Goal: Task Accomplishment & Management: Manage account settings

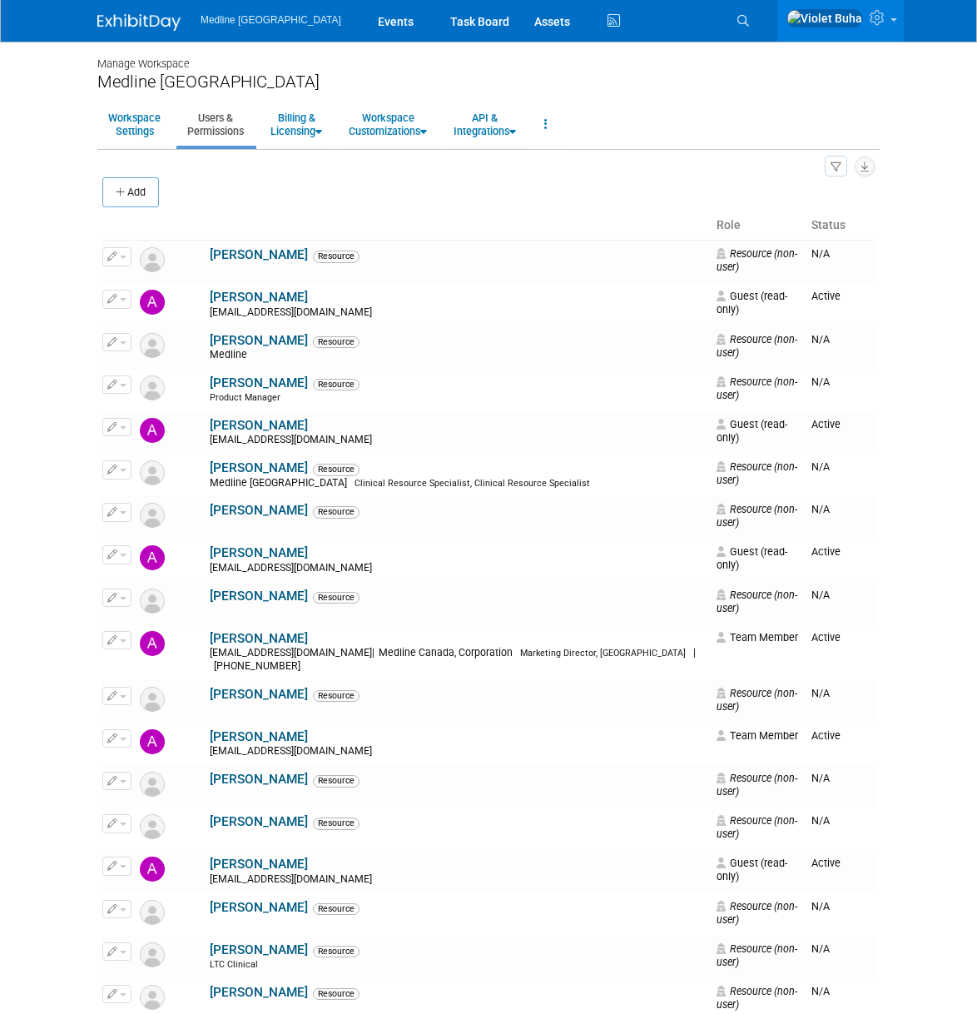
click at [145, 18] on img at bounding box center [138, 22] width 83 height 17
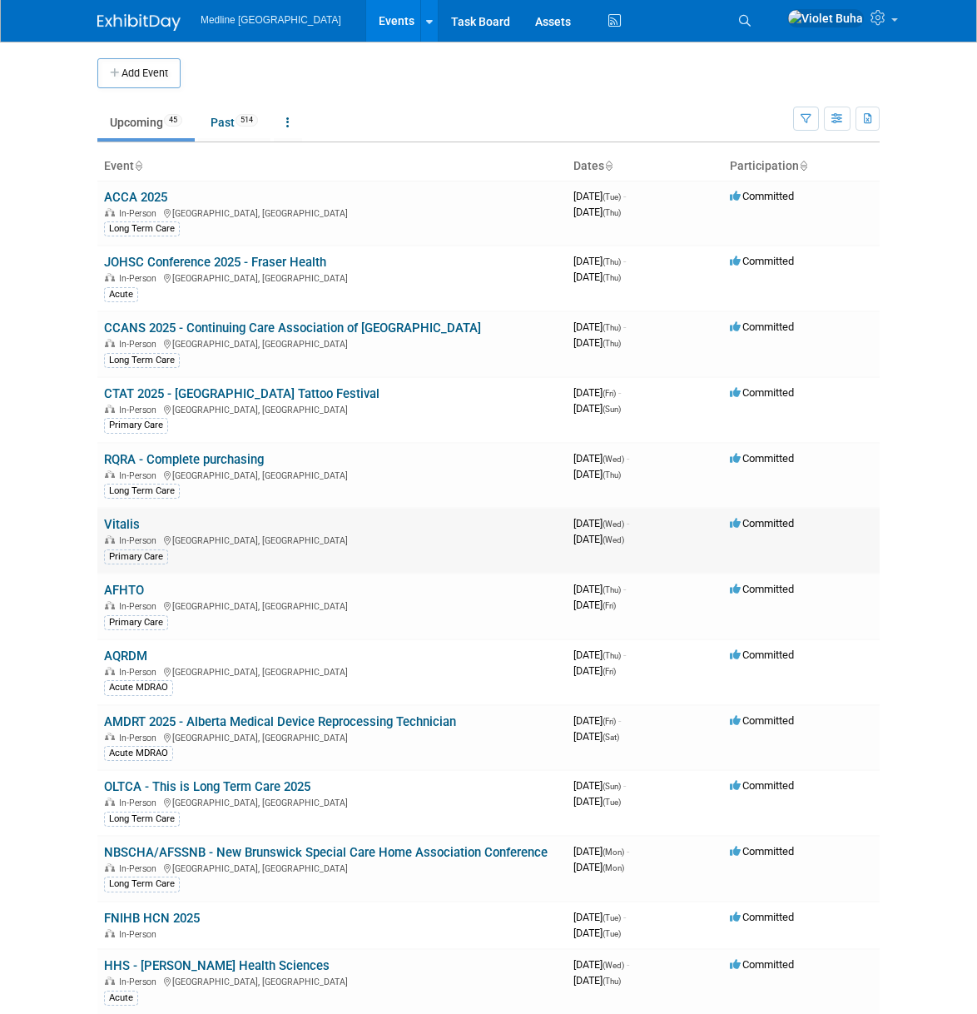
click at [125, 524] on link "Vitalis" at bounding box center [122, 524] width 36 height 15
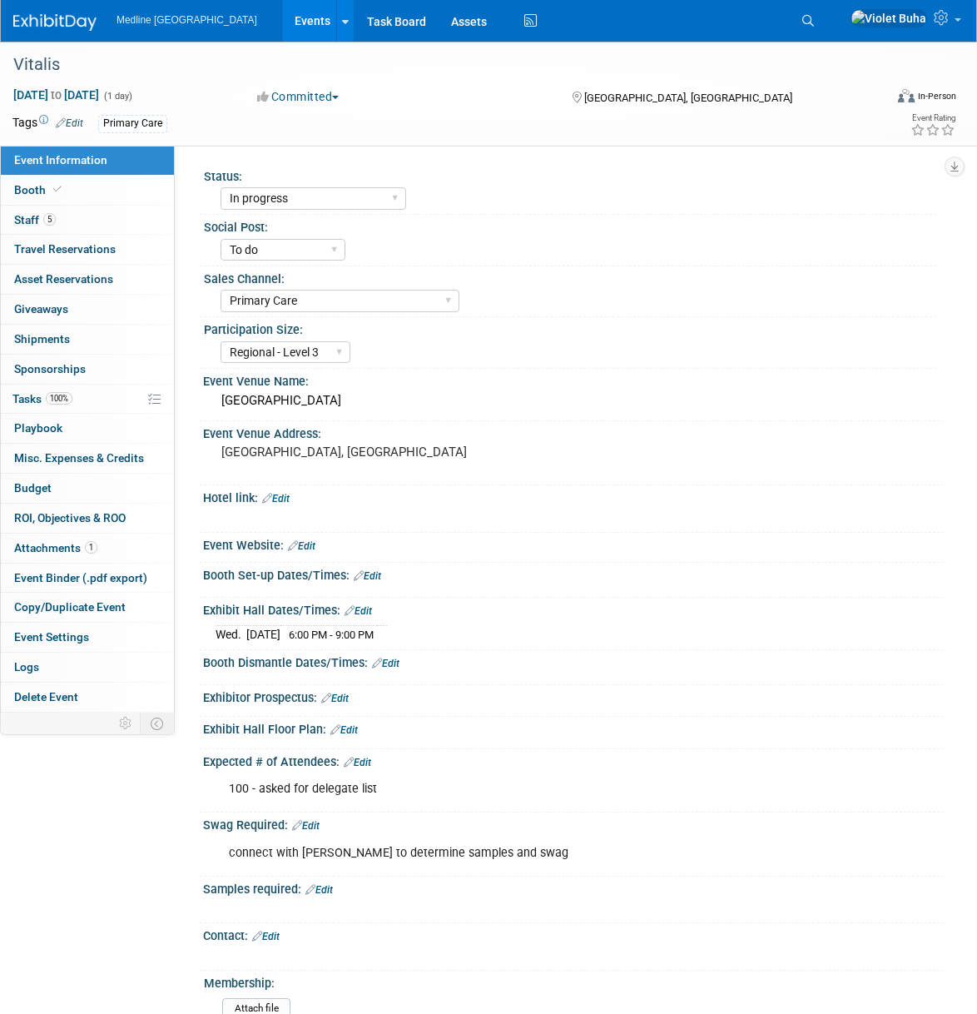
select select "In progress"
select select "To do"
select select "Primary Care"
select select "Regional - Level 3"
click at [58, 216] on link "5 Staff 5" at bounding box center [87, 220] width 173 height 29
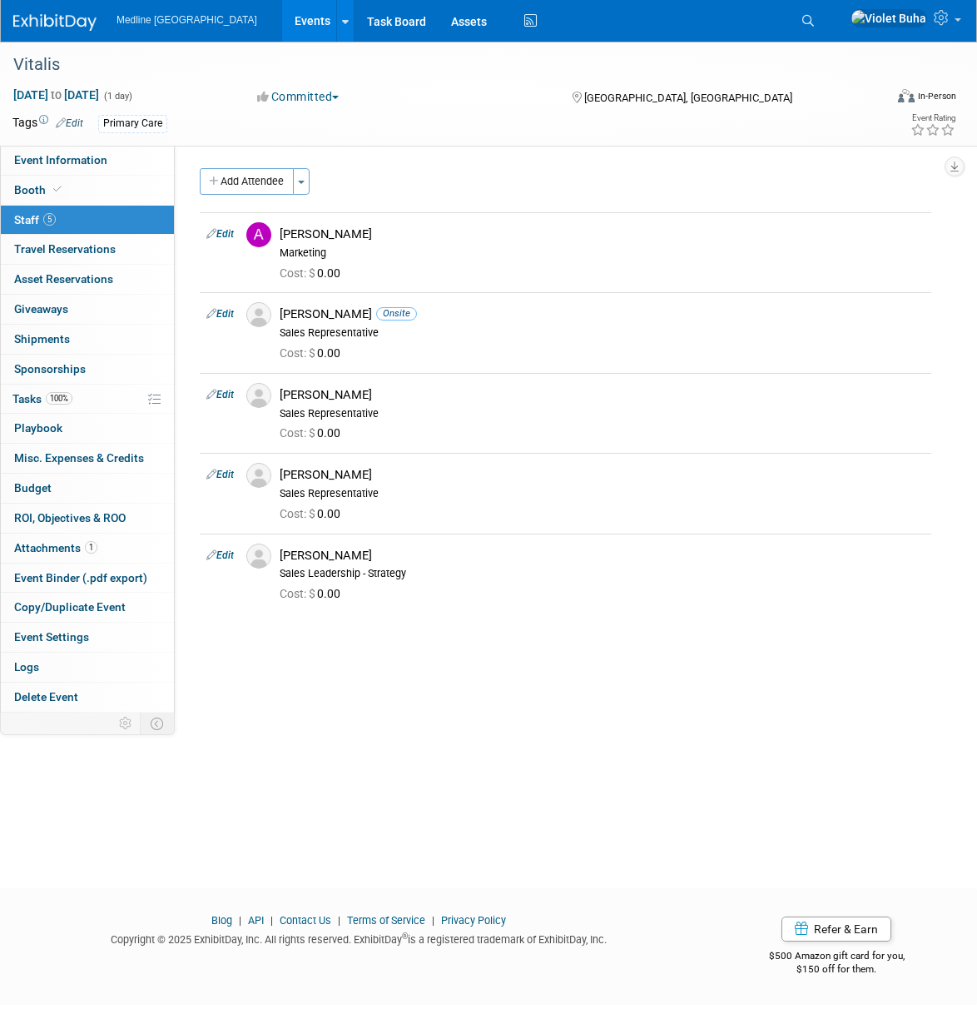
click at [643, 711] on div "Status: Waiting for information In progress Need to order Samples/Swag Complete…" at bounding box center [559, 429] width 769 height 567
click at [226, 233] on link "Edit" at bounding box center [219, 234] width 27 height 12
click at [0, 0] on div at bounding box center [0, 0] width 0 height 0
select select "7a7efeed-6ea4-49db-915b-e0e78a2942fc"
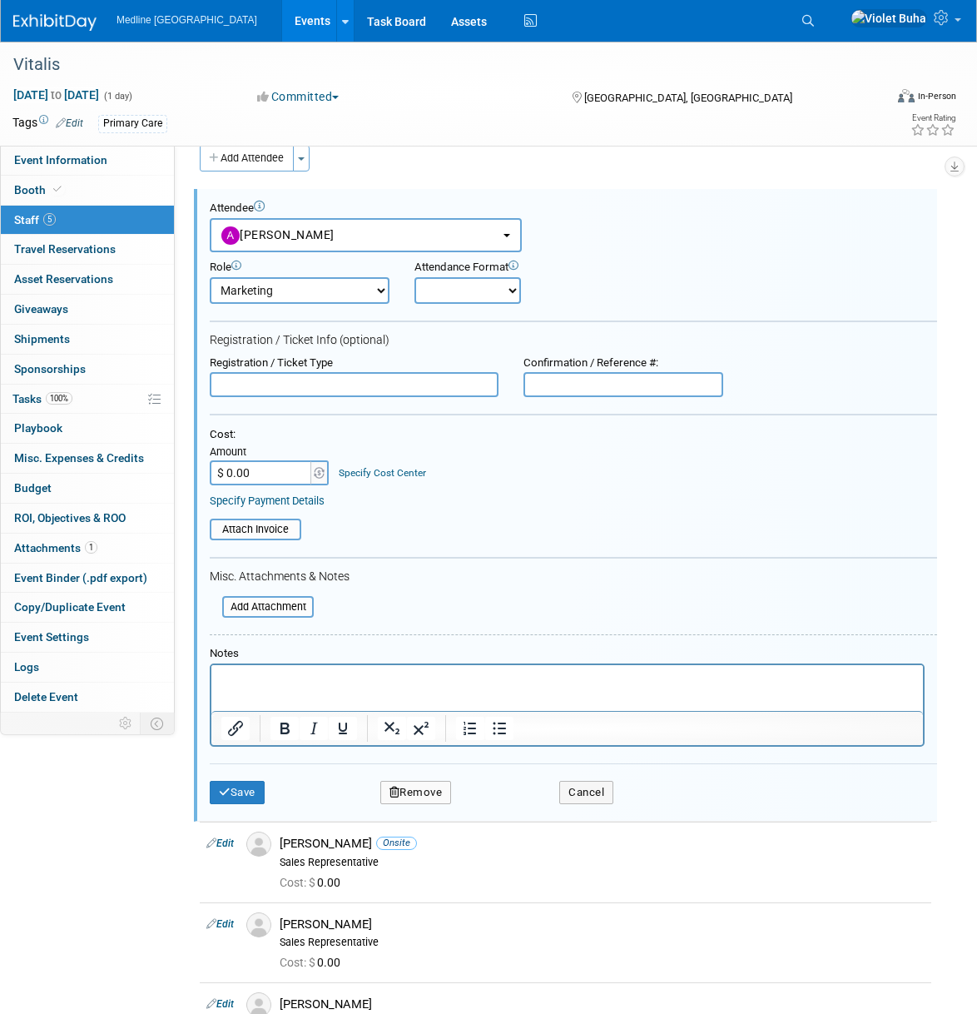
click at [430, 792] on button "Remove" at bounding box center [416, 792] width 72 height 23
click at [514, 812] on link "Yes" at bounding box center [507, 805] width 48 height 27
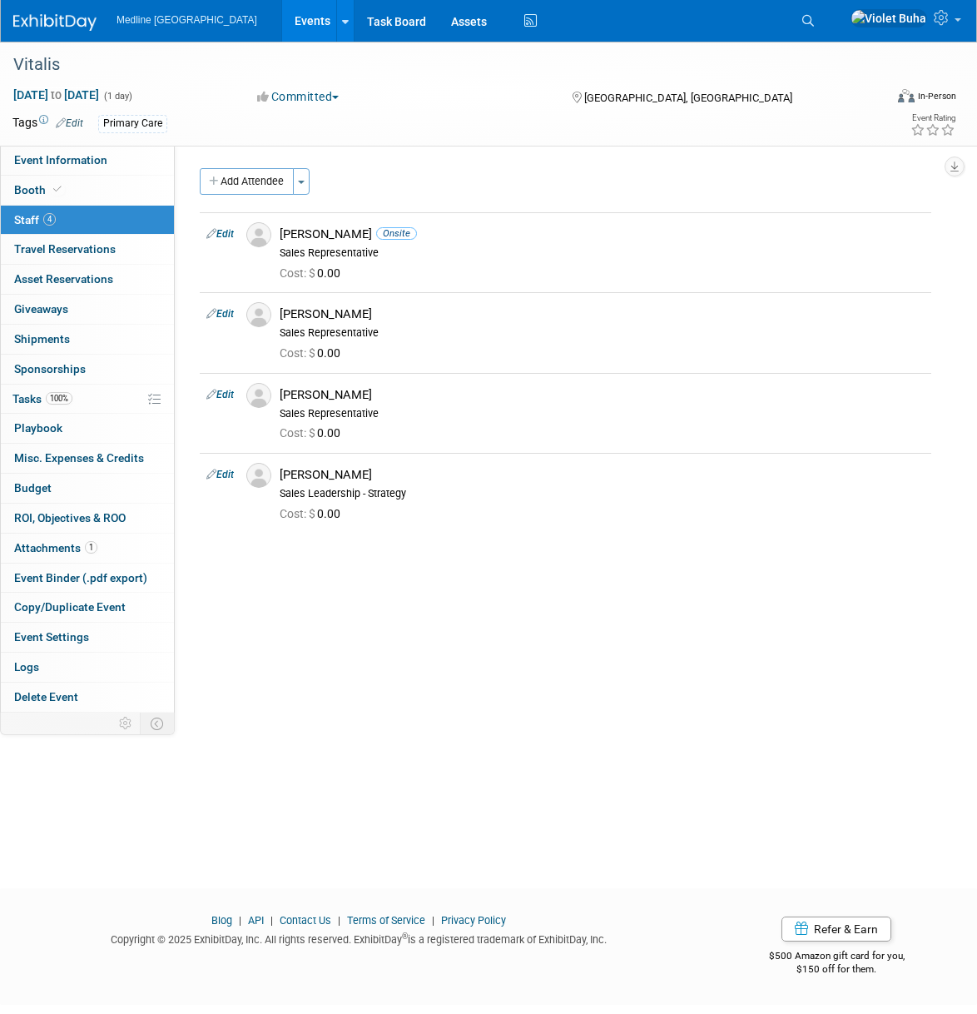
click at [847, 703] on div "Status: Waiting for information In progress Need to order Samples/Swag Complete…" at bounding box center [559, 429] width 769 height 567
click at [61, 18] on img at bounding box center [54, 22] width 83 height 17
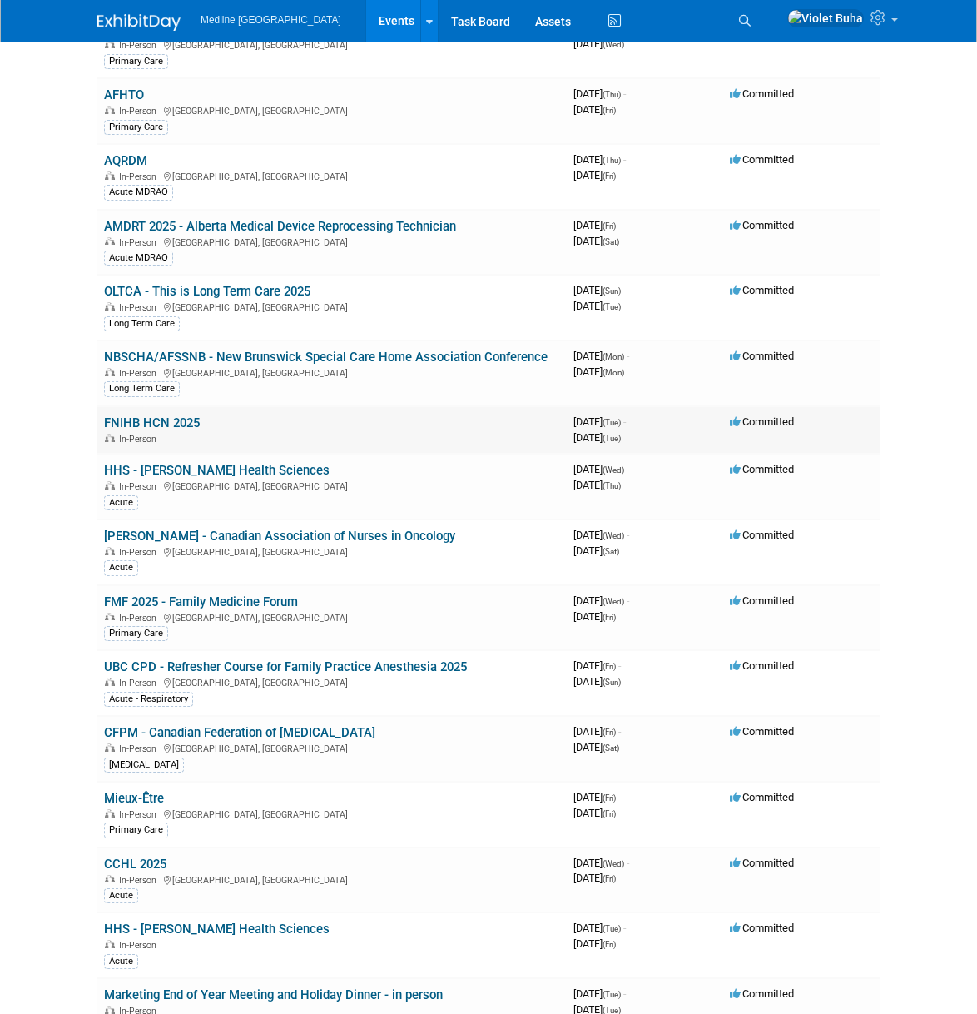
scroll to position [496, 0]
click at [249, 602] on link "FMF 2025 - Family Medicine Forum" at bounding box center [201, 601] width 194 height 15
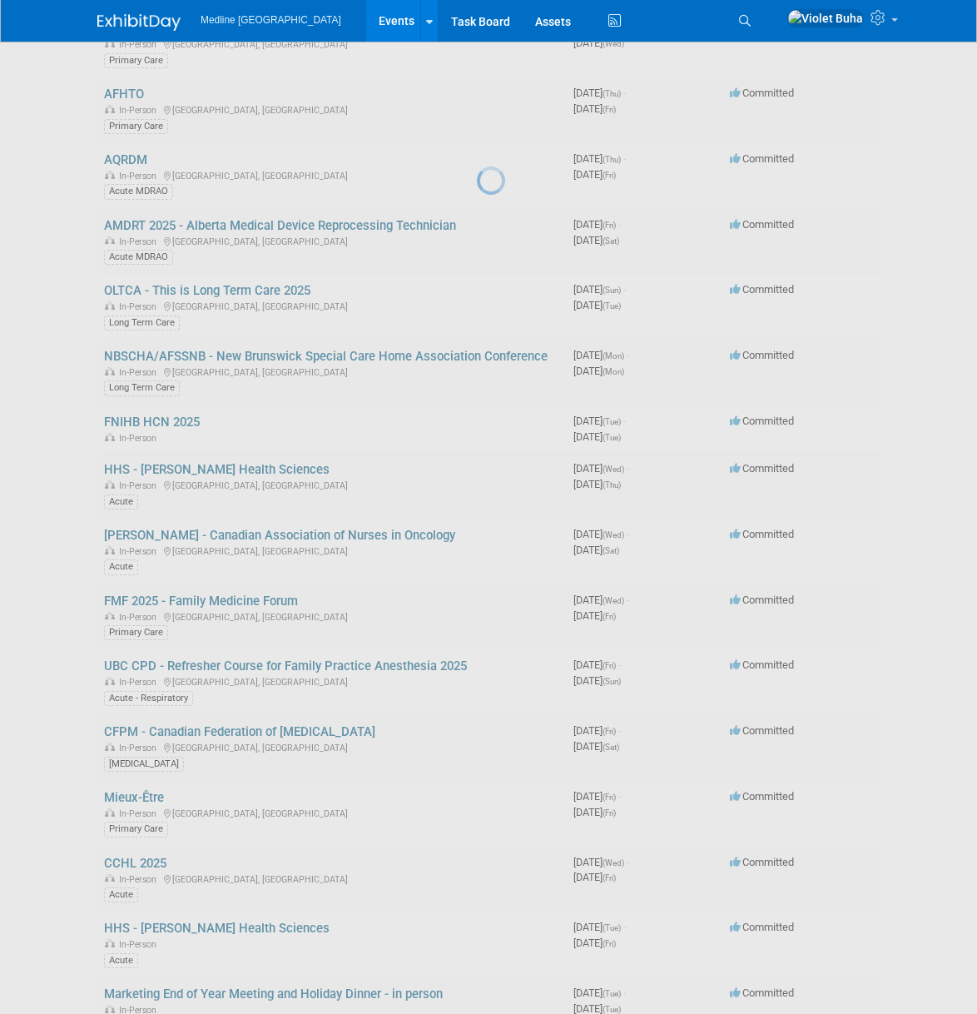
scroll to position [495, 0]
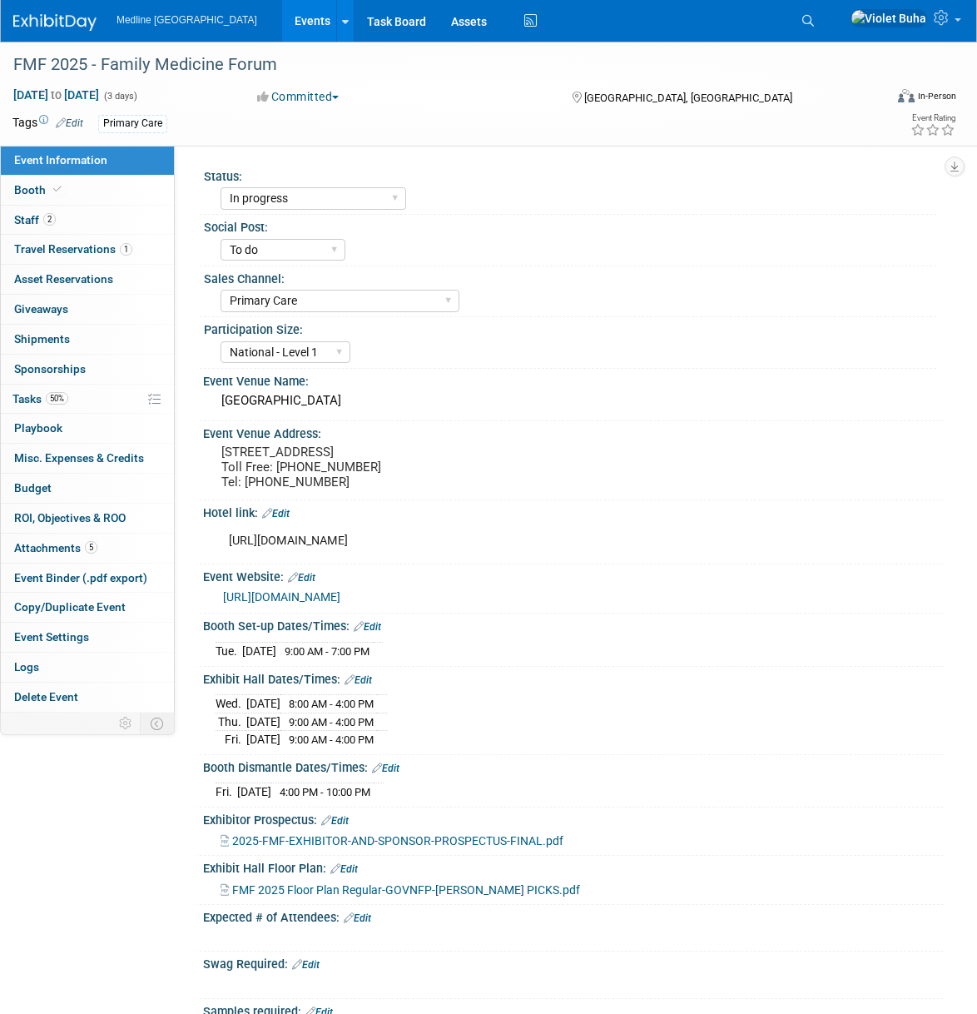
select select "In progress"
select select "To do"
select select "Primary Care"
select select "National - Level 1"
click at [69, 215] on link "2 Staff 2" at bounding box center [87, 220] width 173 height 29
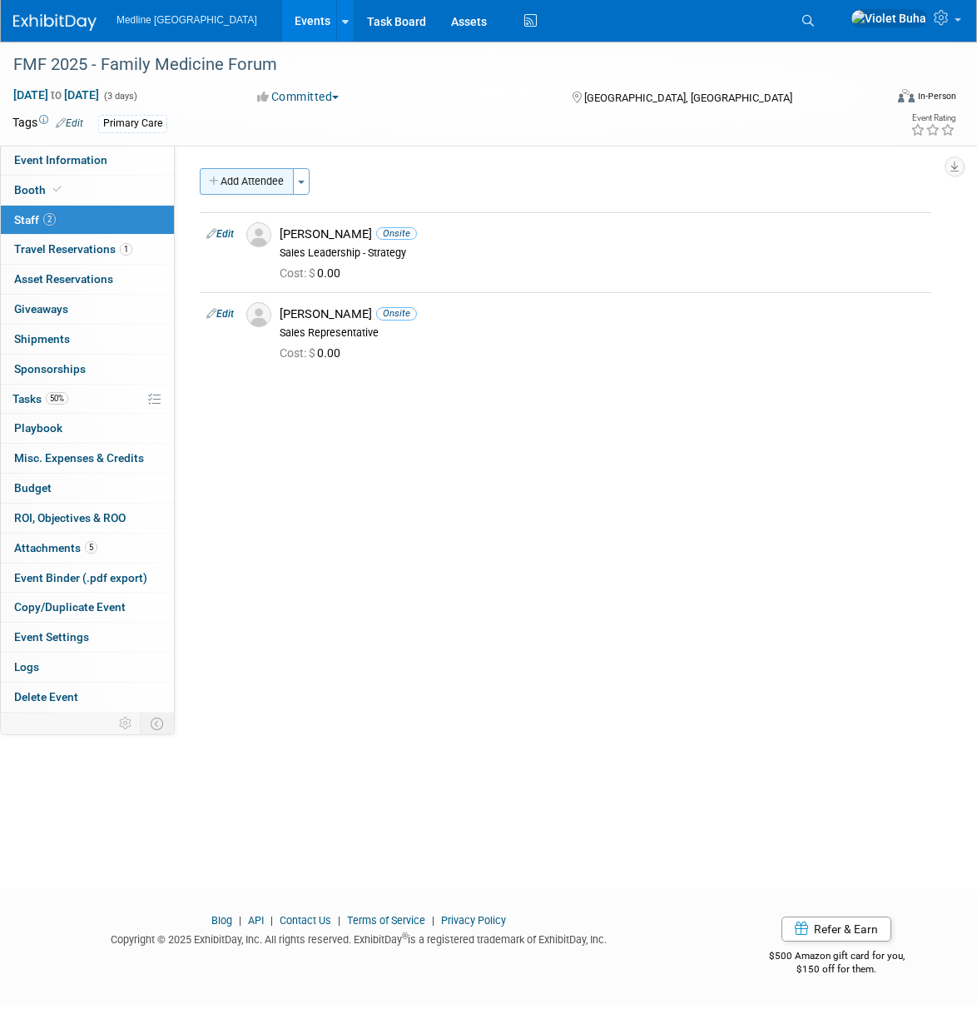
click at [256, 182] on button "Add Attendee" at bounding box center [247, 181] width 94 height 27
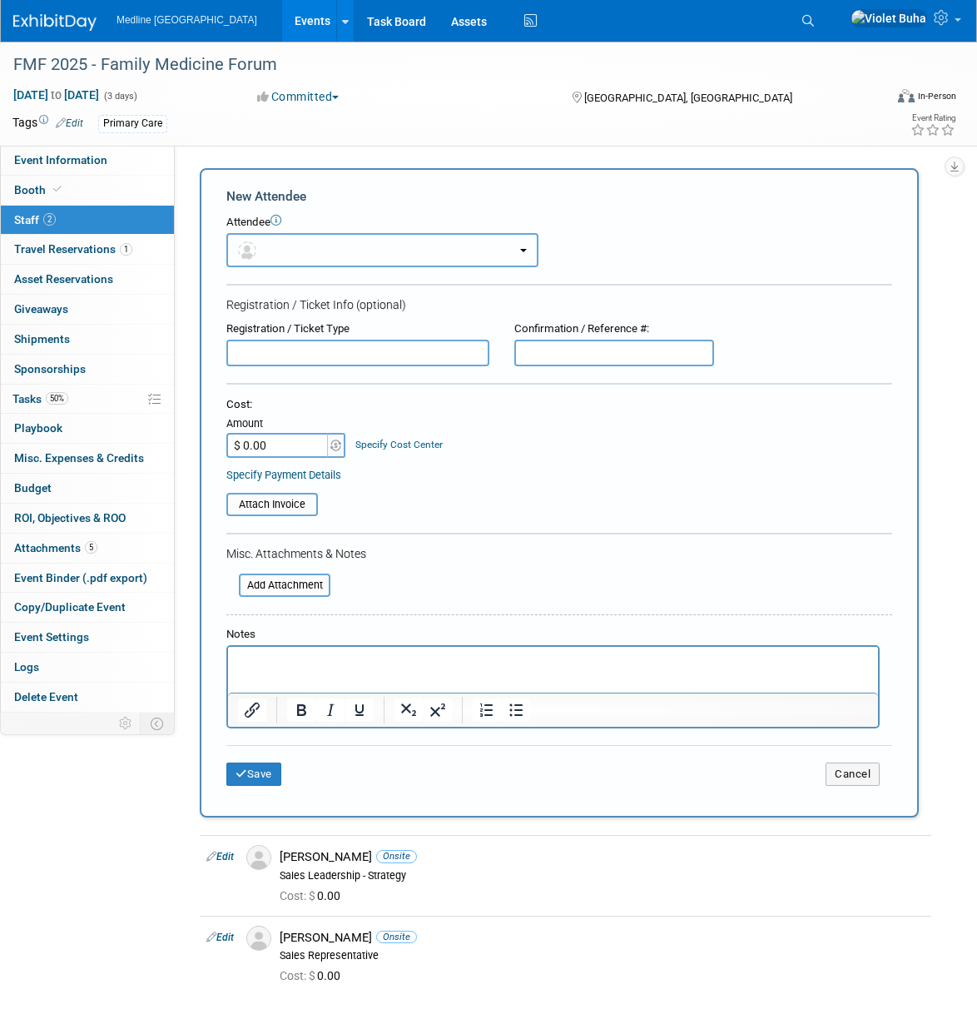
click at [281, 248] on button "button" at bounding box center [382, 250] width 312 height 34
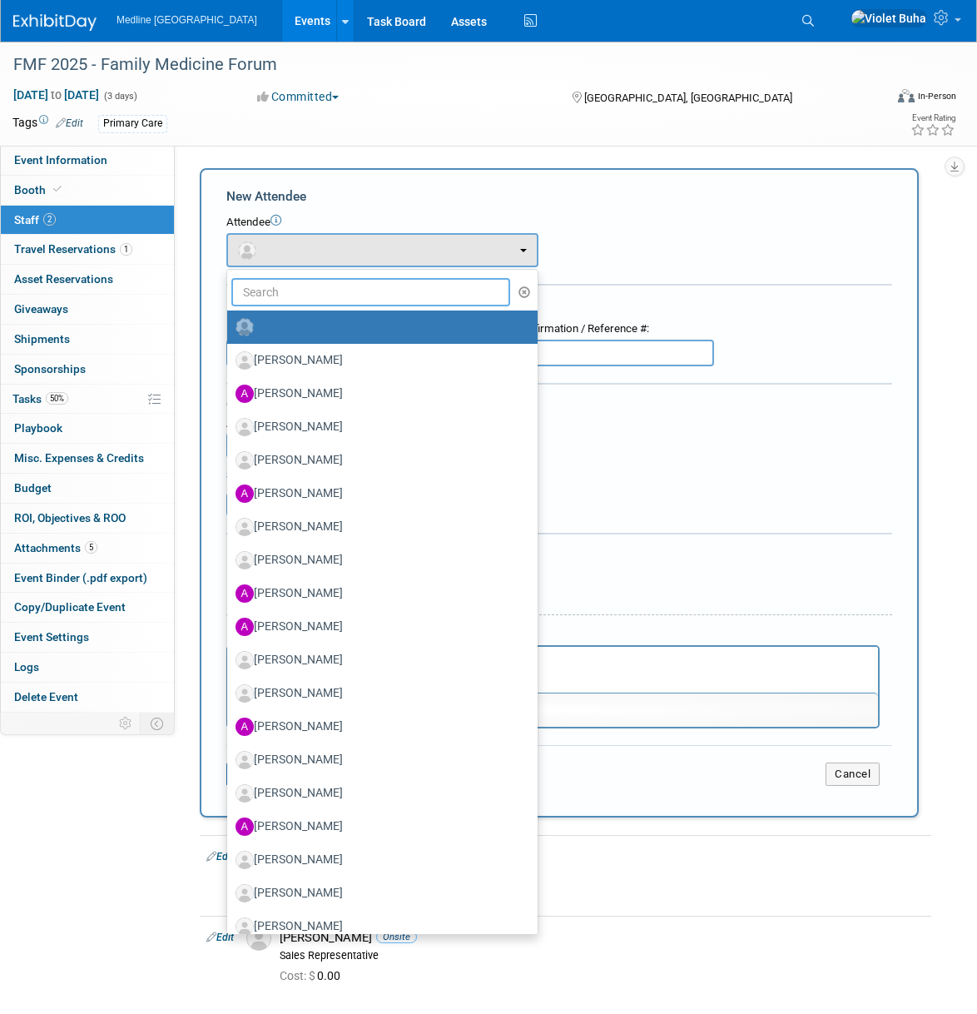
click at [278, 293] on input "text" at bounding box center [370, 292] width 279 height 28
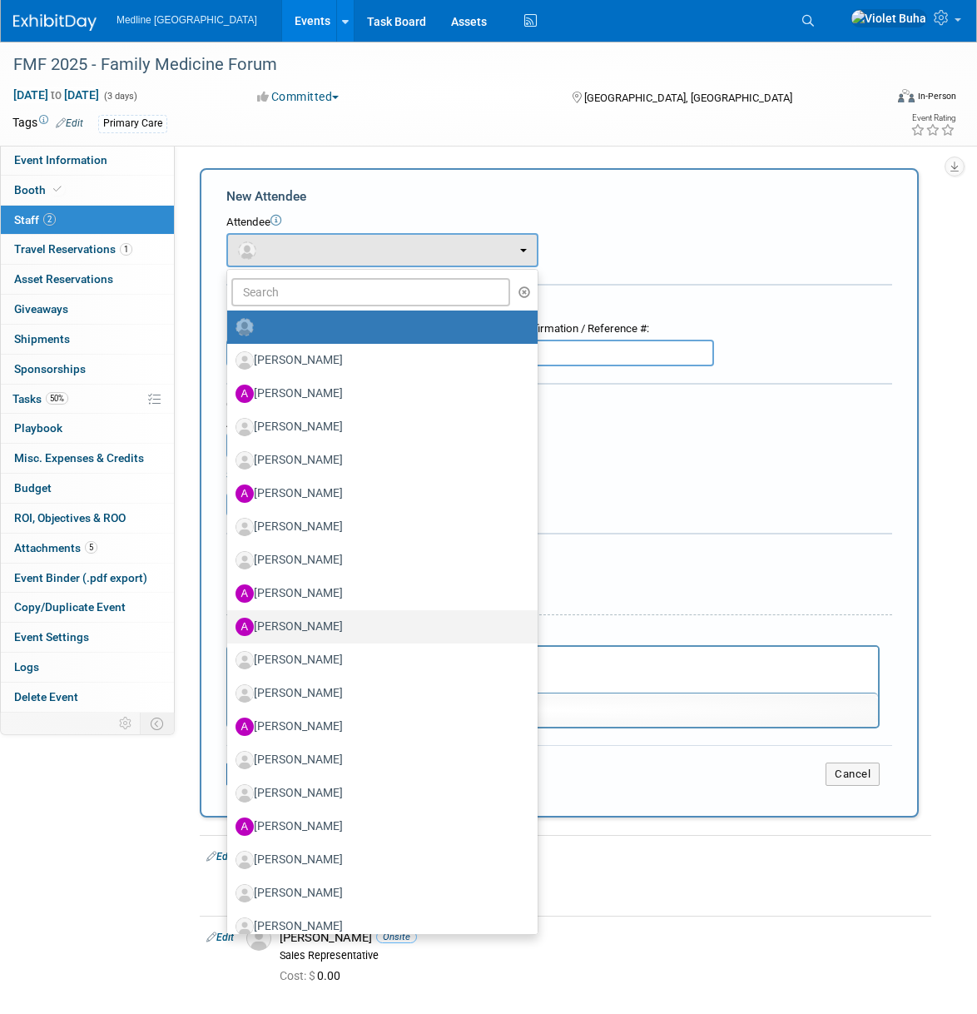
click at [314, 628] on label "[PERSON_NAME]" at bounding box center [379, 627] width 286 height 27
click at [230, 628] on input "[PERSON_NAME]" at bounding box center [224, 624] width 11 height 11
select select "7a7efeed-6ea4-49db-915b-e0e78a2942fc"
select select "500"
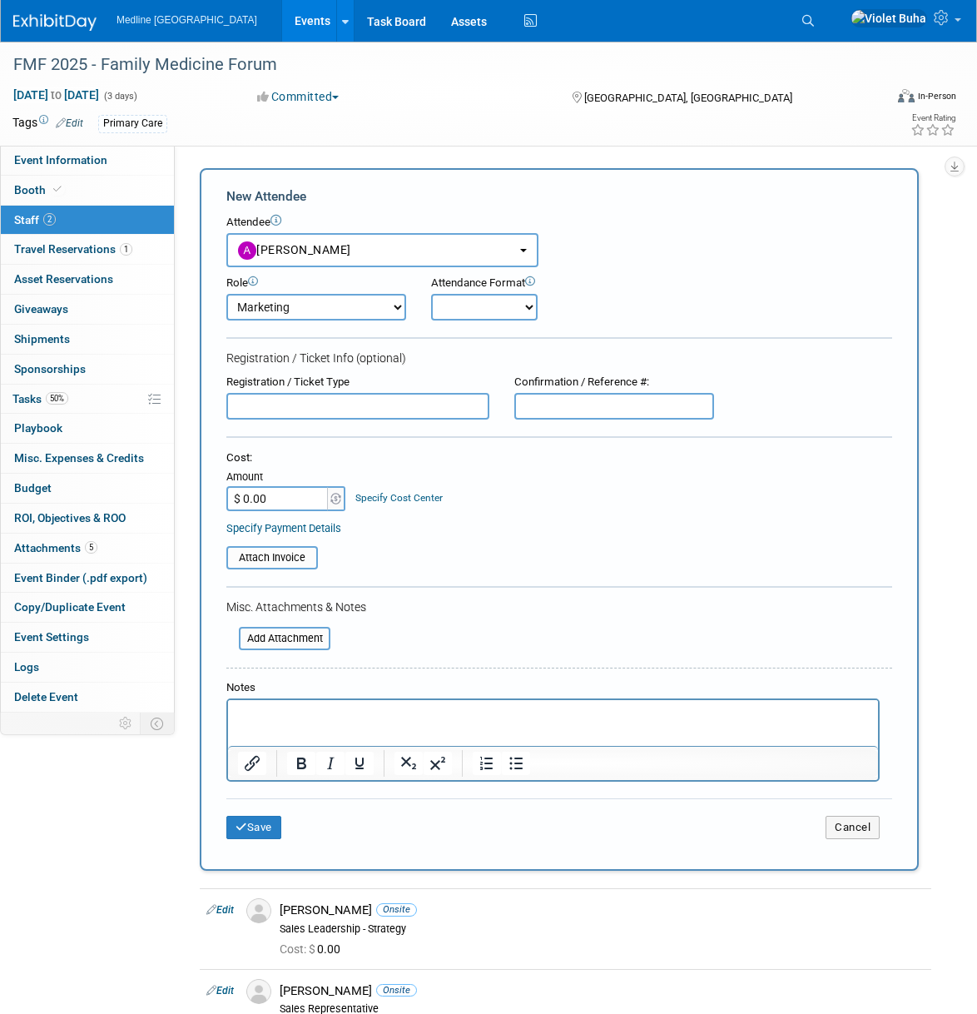
click at [506, 308] on select "Onsite Remote" at bounding box center [484, 307] width 107 height 27
select select "1"
click at [431, 294] on select "Onsite Remote" at bounding box center [484, 307] width 107 height 27
click at [266, 824] on button "Save" at bounding box center [253, 827] width 55 height 23
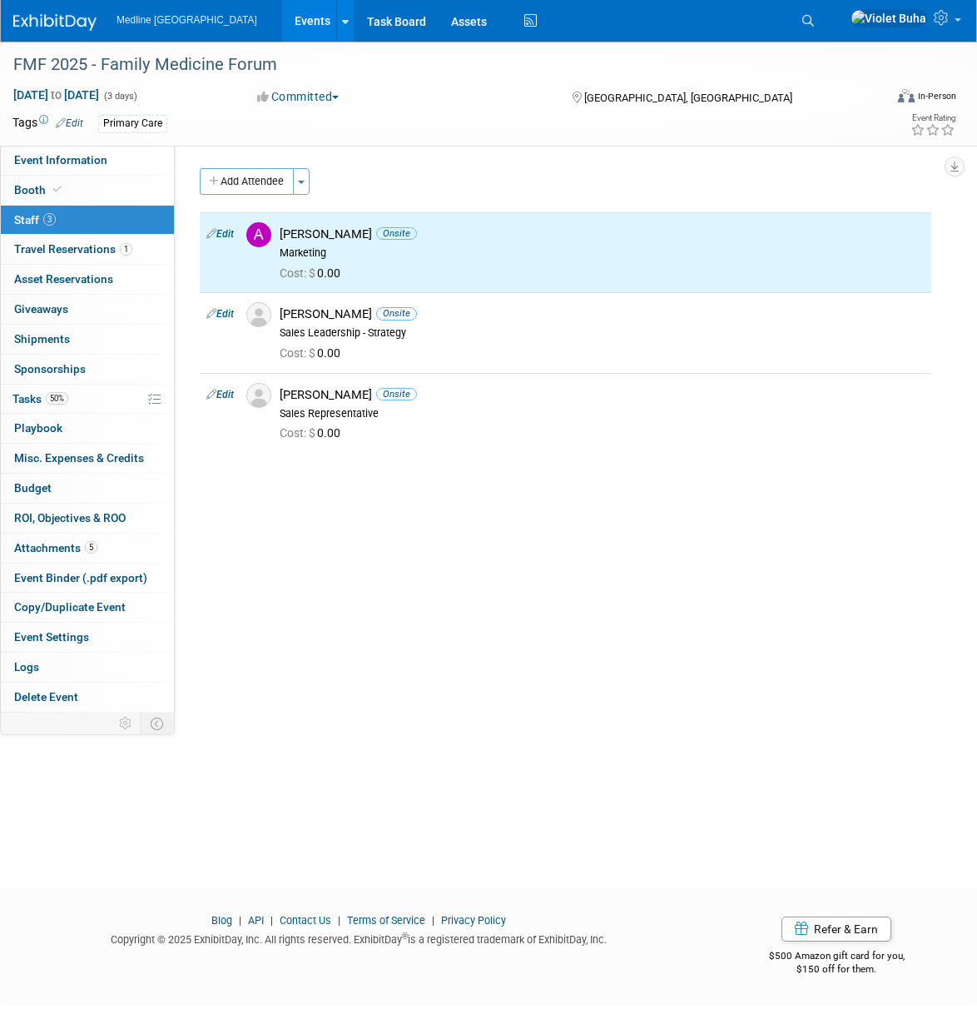
click at [673, 643] on div "Status: Waiting for information In progress Need to order Samples/Swag Complete…" at bounding box center [559, 429] width 769 height 567
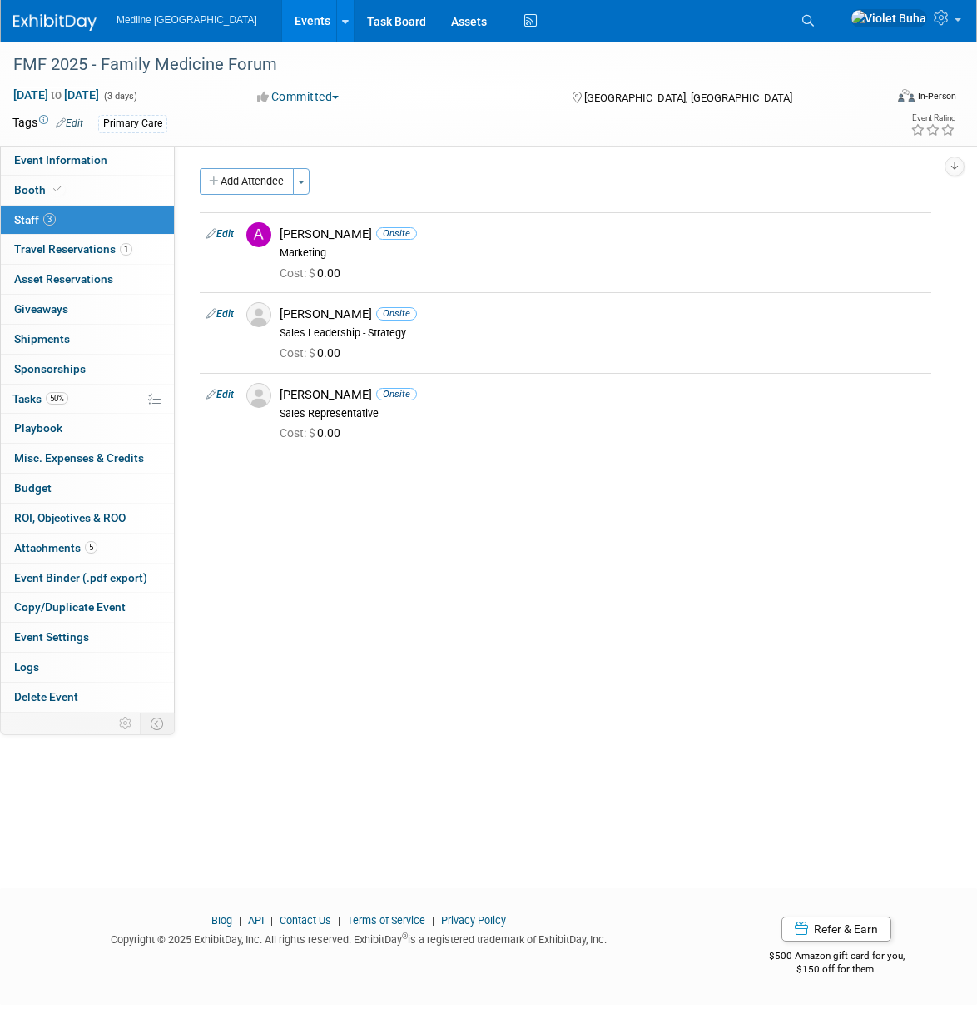
click at [62, 22] on img at bounding box center [54, 22] width 83 height 17
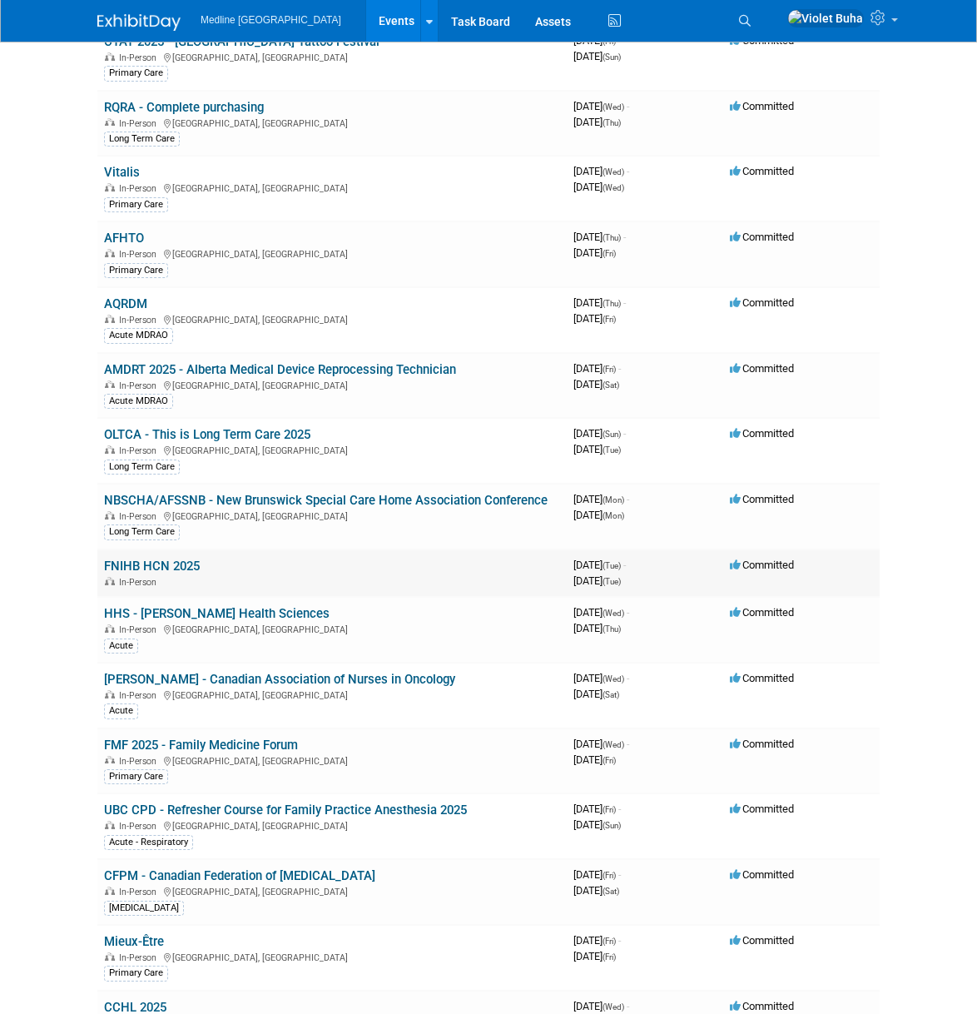
scroll to position [360, 0]
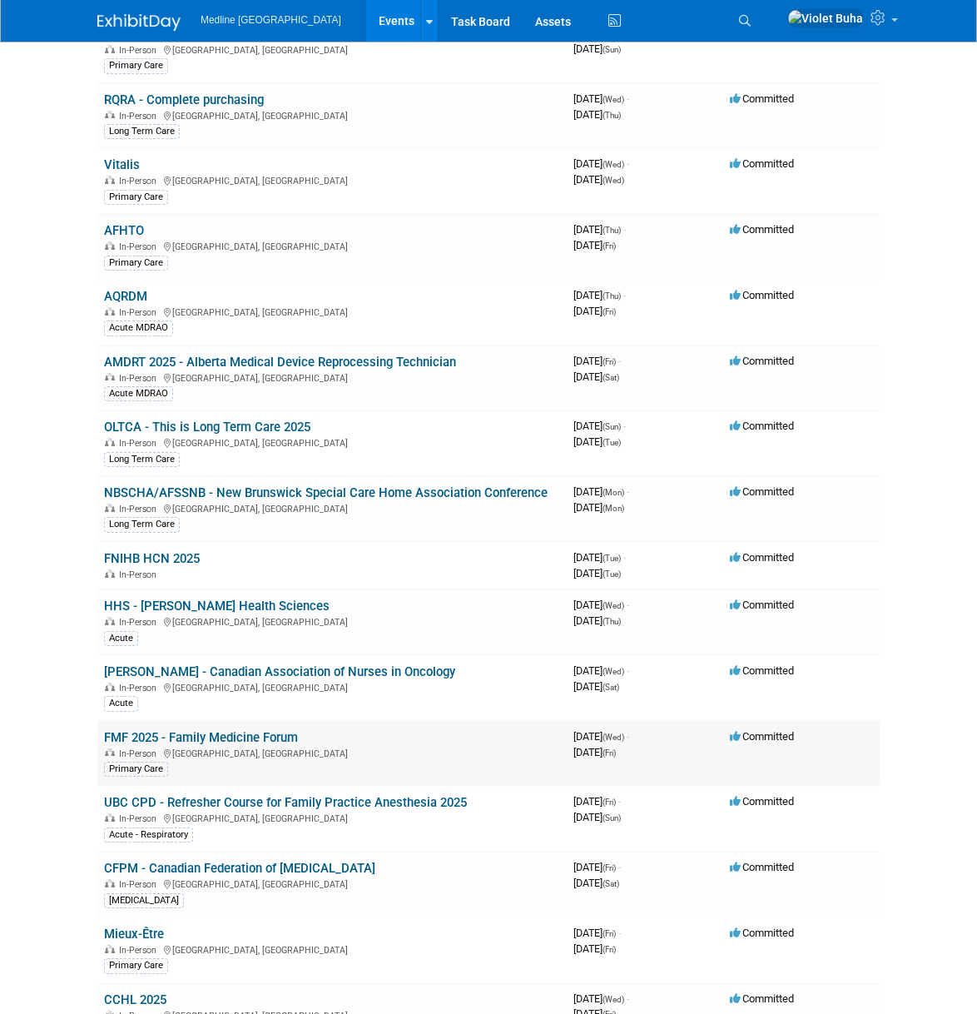
click at [174, 738] on link "FMF 2025 - Family Medicine Forum" at bounding box center [201, 737] width 194 height 15
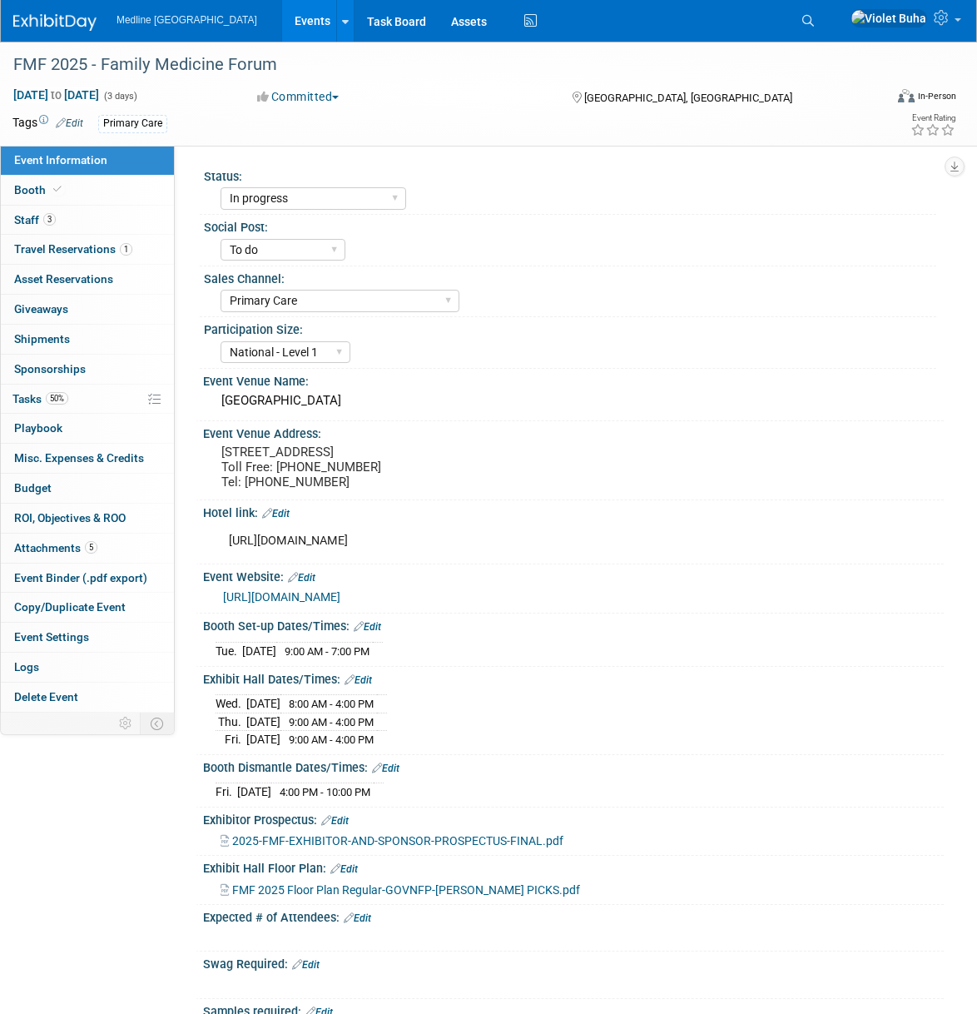
select select "In progress"
select select "To do"
select select "Primary Care"
select select "National - Level 1"
click at [80, 24] on img at bounding box center [54, 22] width 83 height 17
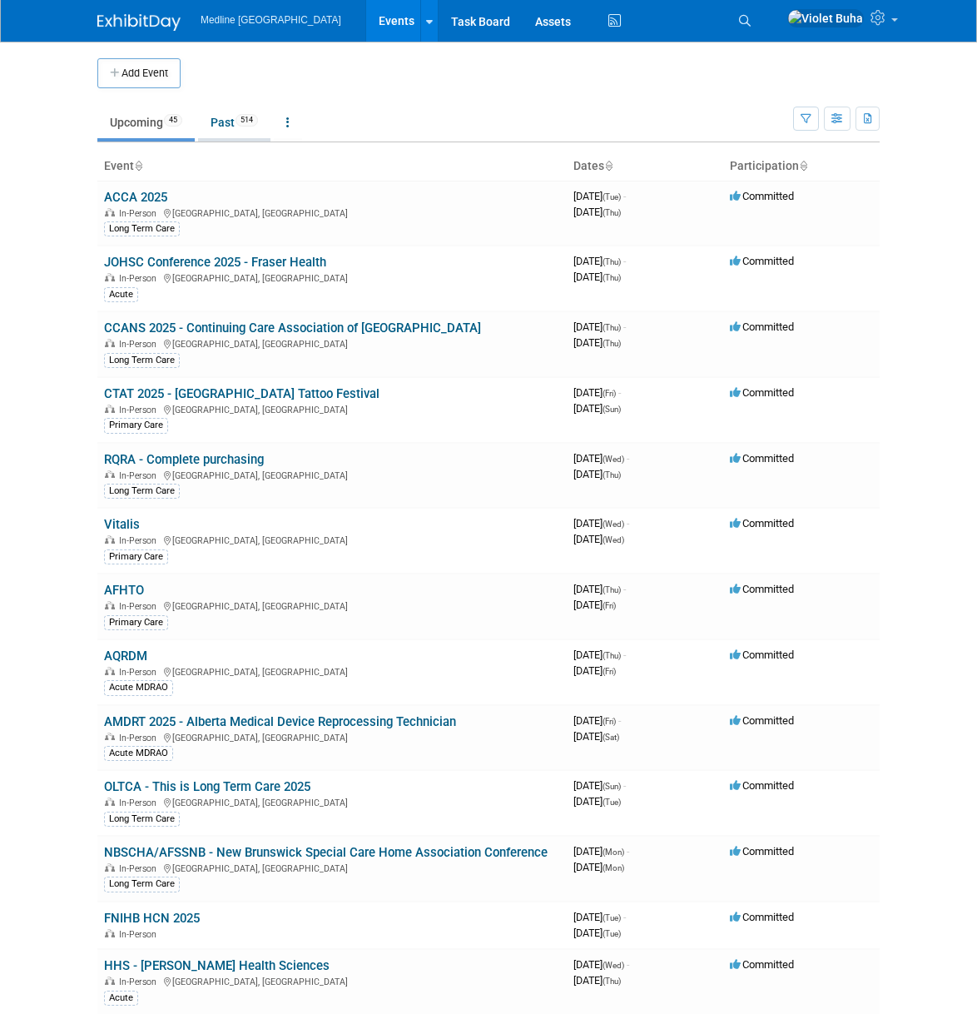
click at [236, 119] on link "Past 514" at bounding box center [234, 123] width 72 height 32
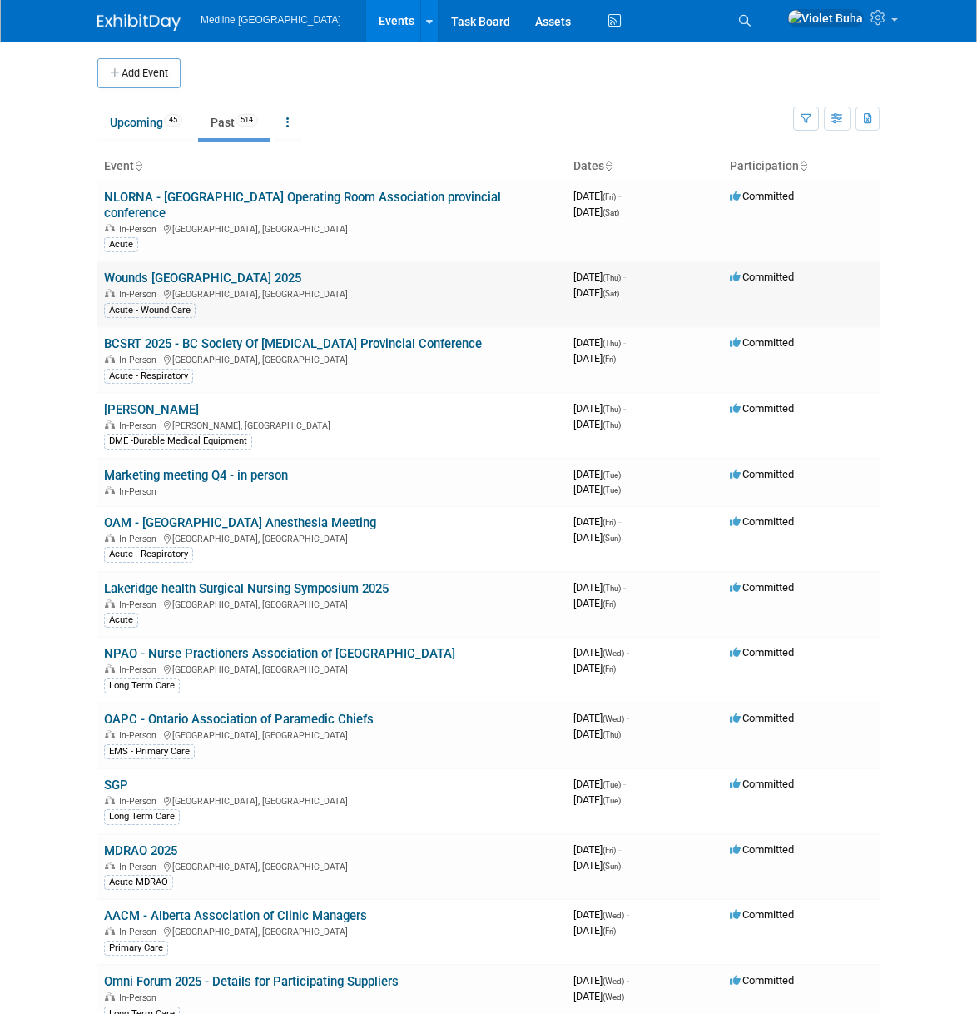
click at [160, 278] on link "Wounds [GEOGRAPHIC_DATA] 2025" at bounding box center [202, 278] width 197 height 15
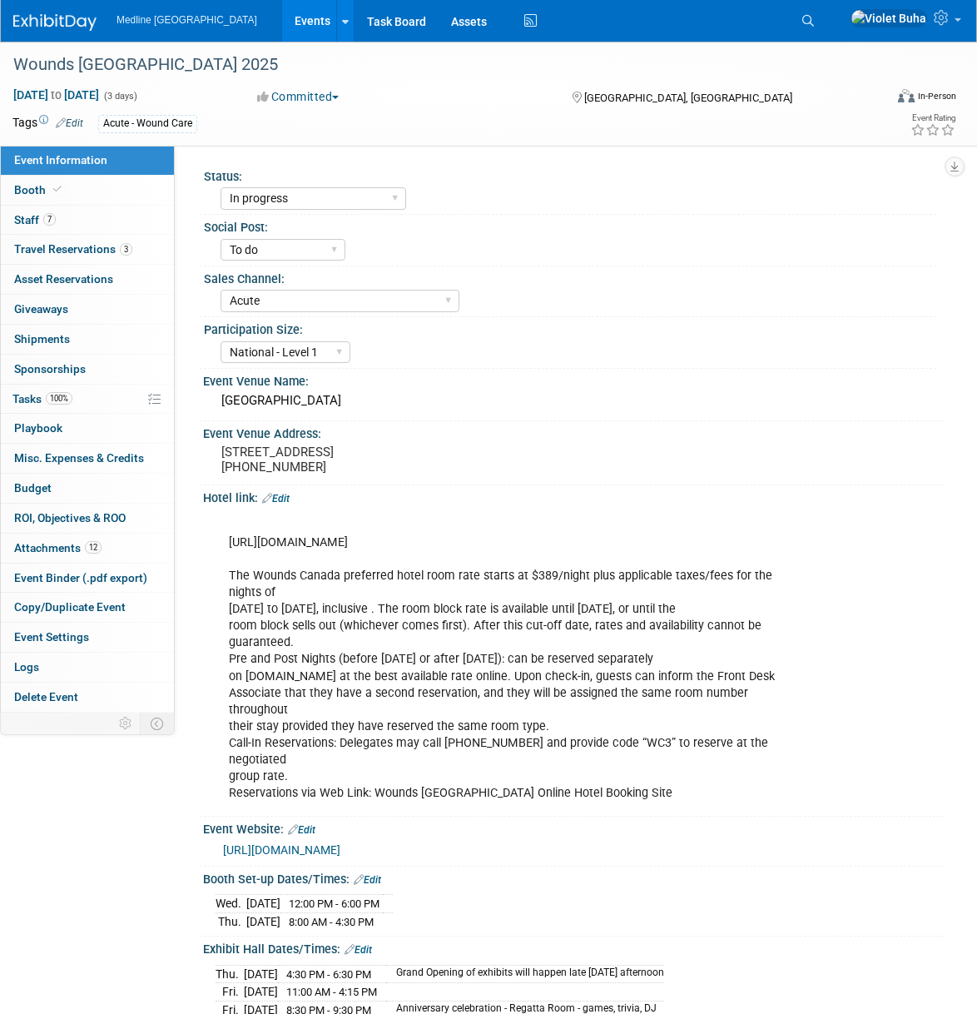
select select "In progress"
select select "To do"
select select "Acute"
select select "National - Level 1"
click at [73, 368] on span "Sponsorships 0" at bounding box center [50, 368] width 72 height 13
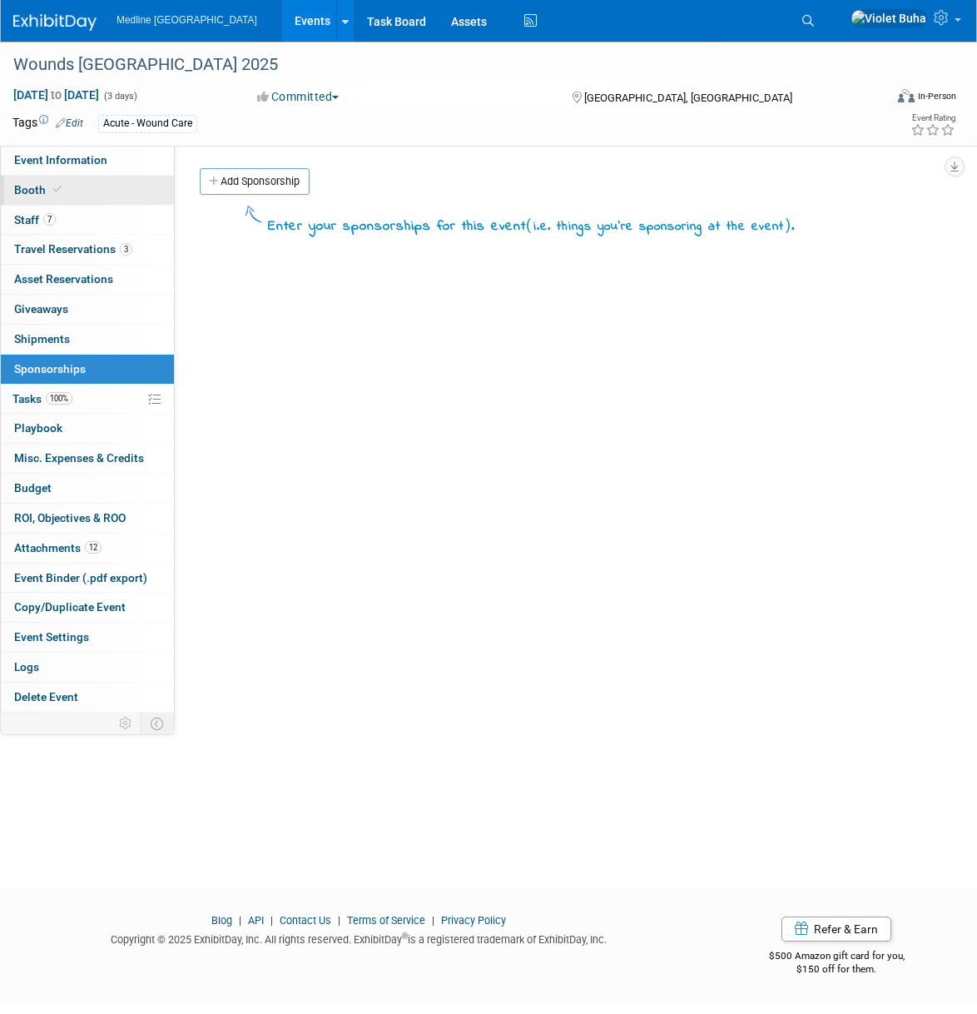
click at [87, 186] on link "Booth" at bounding box center [87, 190] width 173 height 29
select select "3"
